Goal: Information Seeking & Learning: Learn about a topic

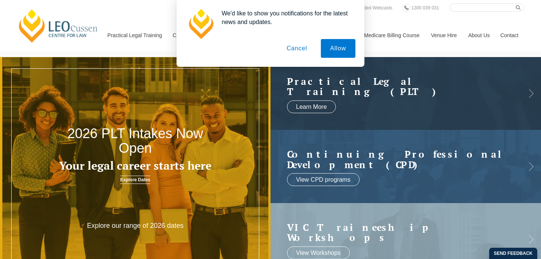
click at [293, 51] on button "Cancel" at bounding box center [296, 48] width 39 height 19
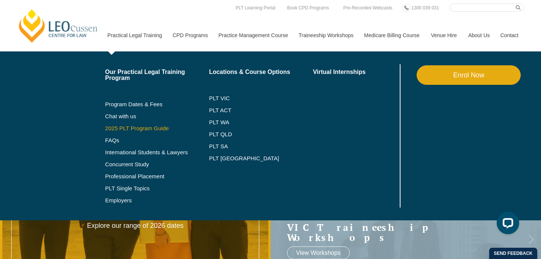
click at [136, 129] on link "2025 PLT Program Guide" at bounding box center [147, 129] width 85 height 6
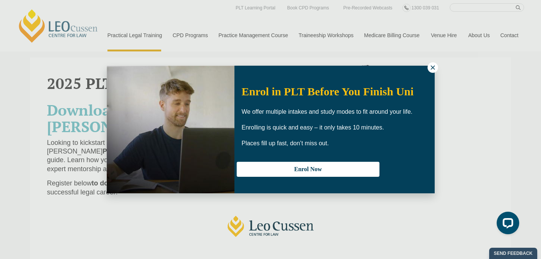
click at [436, 71] on icon at bounding box center [433, 67] width 7 height 7
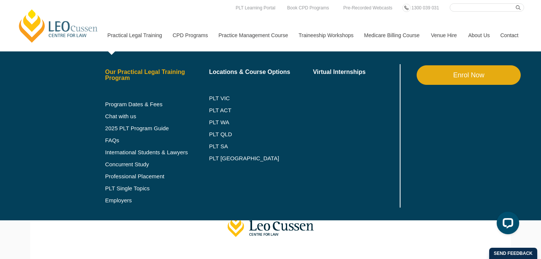
click at [133, 72] on link "Our Practical Legal Training Program" at bounding box center [157, 75] width 104 height 12
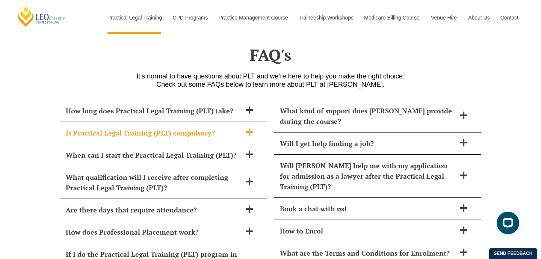
scroll to position [3035, 0]
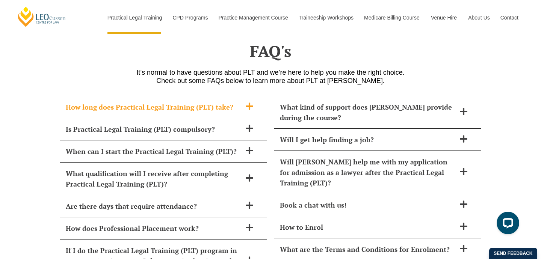
click at [249, 96] on div "How long does Practical Legal Training (PLT) take?" at bounding box center [163, 107] width 207 height 22
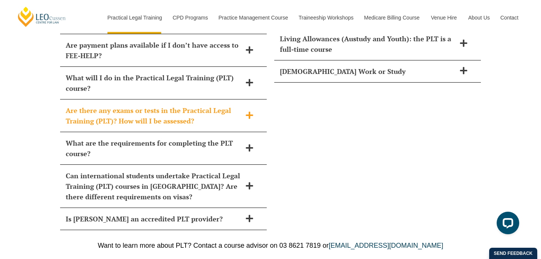
scroll to position [3401, 0]
click at [251, 111] on icon at bounding box center [249, 115] width 8 height 8
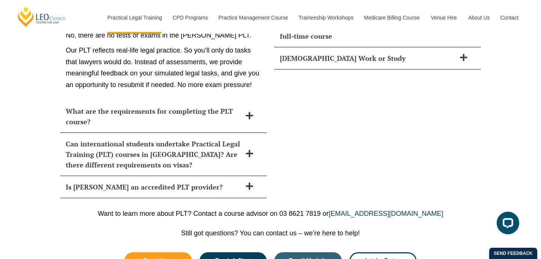
scroll to position [3416, 0]
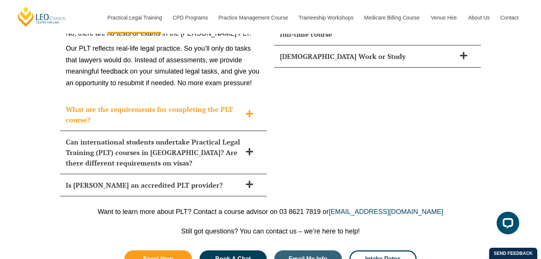
click at [252, 110] on icon at bounding box center [249, 114] width 8 height 8
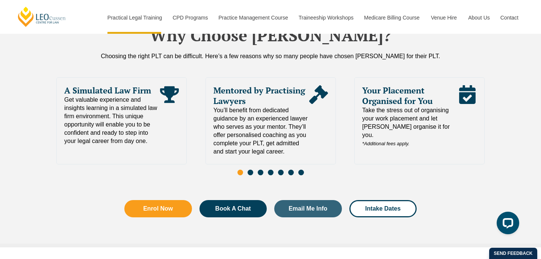
scroll to position [1641, 0]
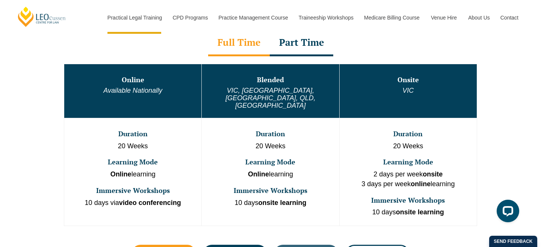
scroll to position [395, 0]
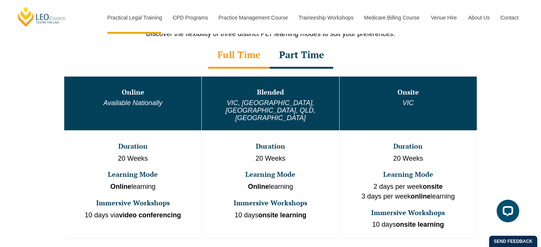
click at [249, 57] on div "Full Time" at bounding box center [239, 55] width 62 height 26
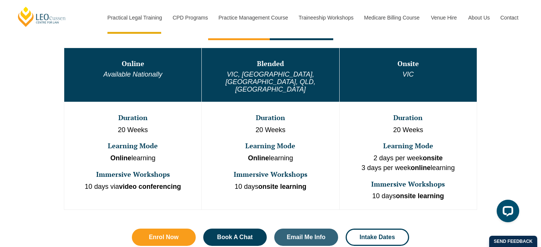
scroll to position [424, 0]
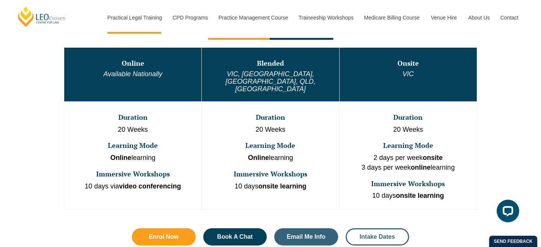
click at [367, 234] on span "Intake Dates" at bounding box center [377, 237] width 35 height 6
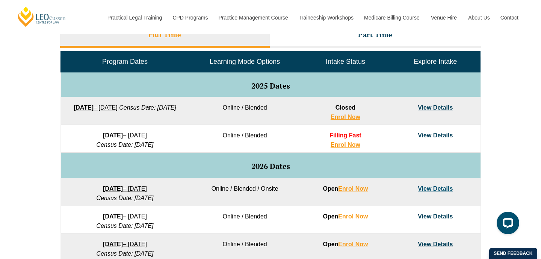
scroll to position [357, 0]
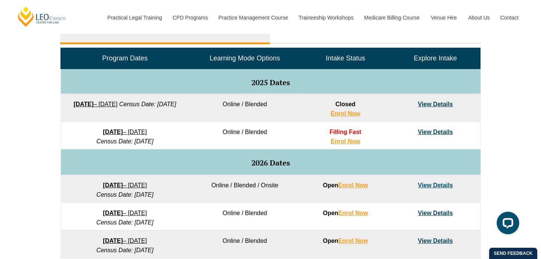
click at [435, 131] on link "View Details" at bounding box center [435, 132] width 35 height 6
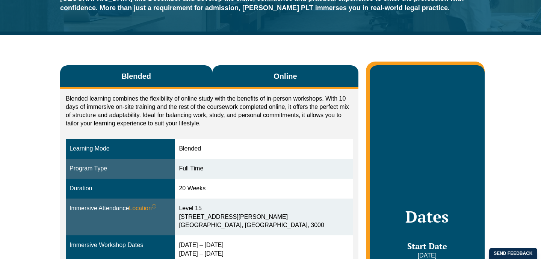
click at [289, 83] on button "Online" at bounding box center [285, 77] width 146 height 24
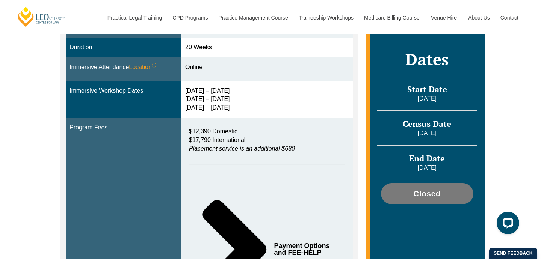
scroll to position [259, 0]
